Goal: Navigation & Orientation: Go to known website

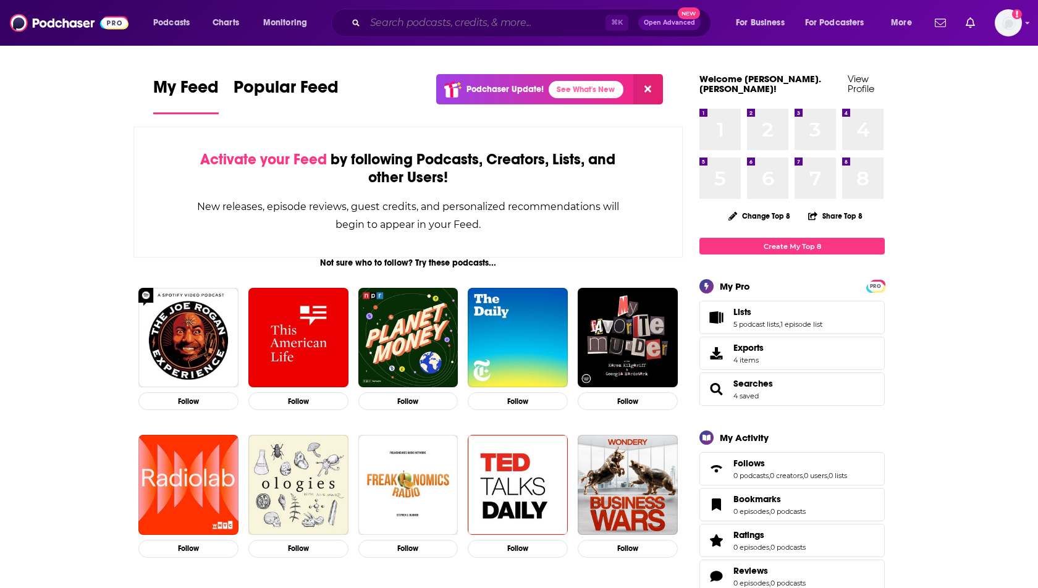
click at [429, 23] on input "Search podcasts, credits, & more..." at bounding box center [485, 23] width 240 height 20
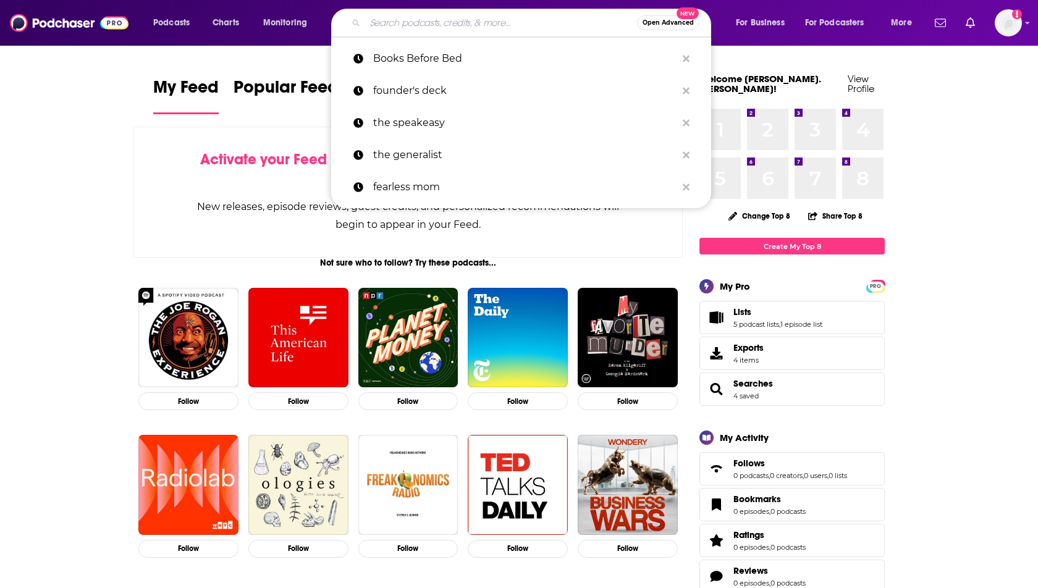
type input "a"
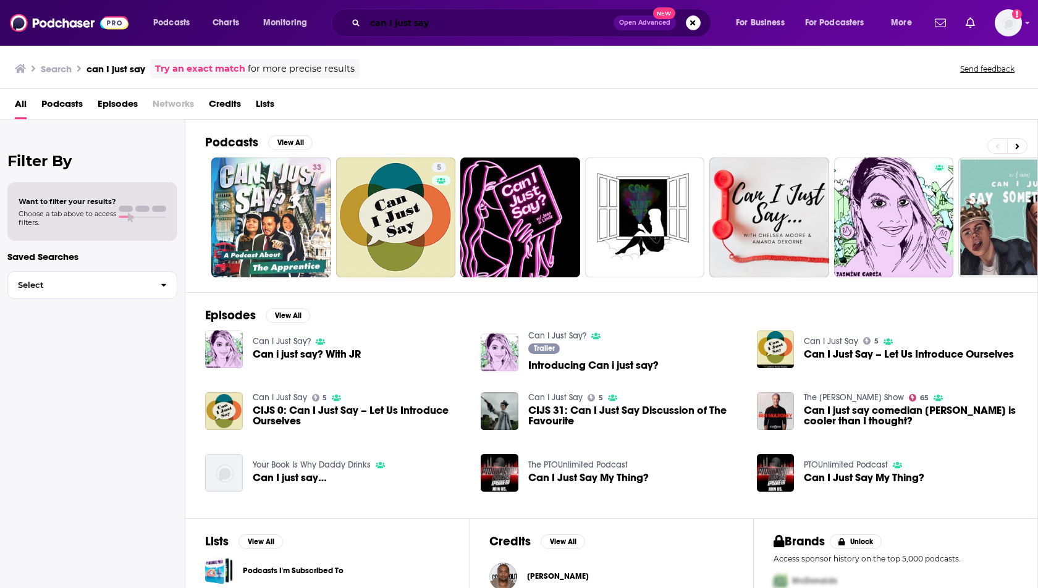
click at [431, 30] on input "can I just say" at bounding box center [489, 23] width 248 height 20
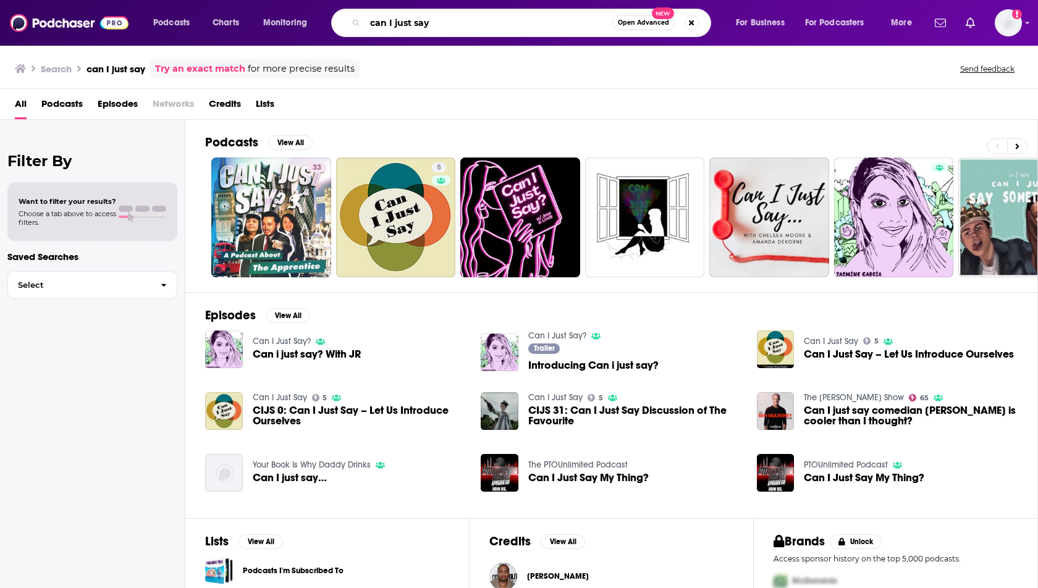
click at [431, 30] on input "can I just say" at bounding box center [488, 23] width 247 height 20
paste input "[PERSON_NAME]"
type input "[PERSON_NAME]"
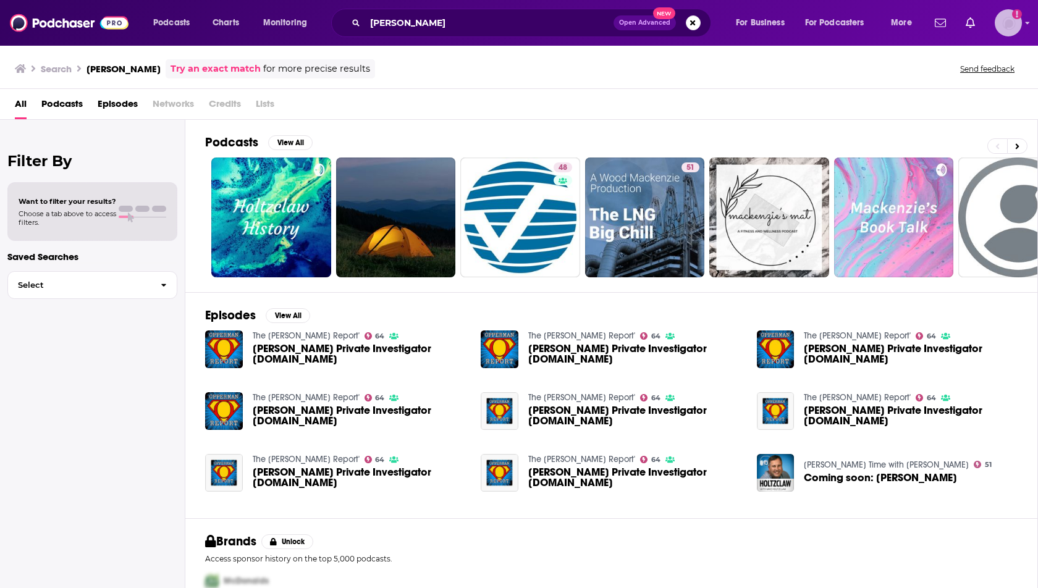
click at [1004, 28] on img "Logged in as heidi.egloff" at bounding box center [1008, 22] width 27 height 27
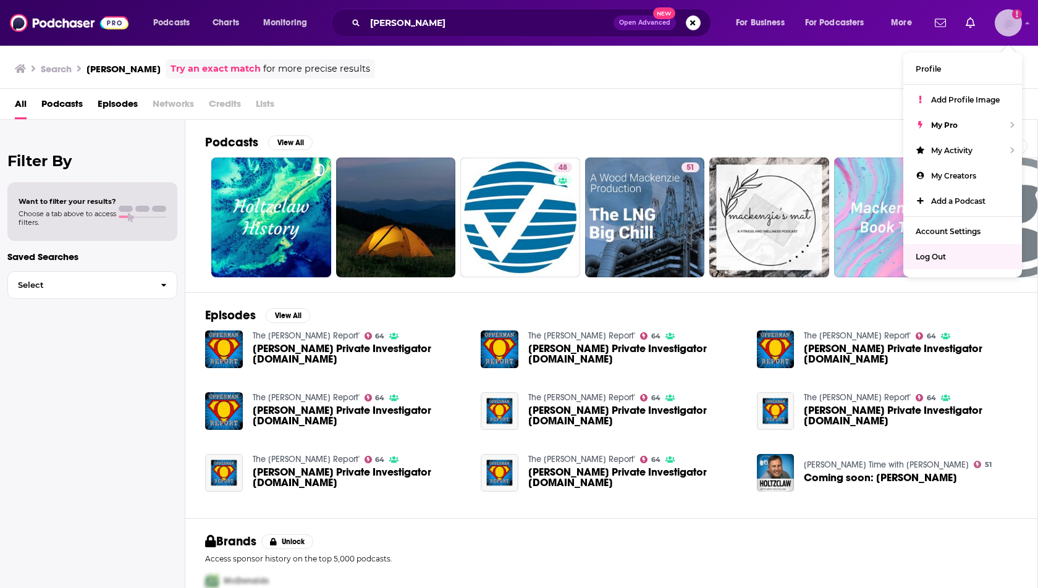
click at [930, 252] on span "Log Out" at bounding box center [931, 256] width 30 height 9
